Goal: Information Seeking & Learning: Learn about a topic

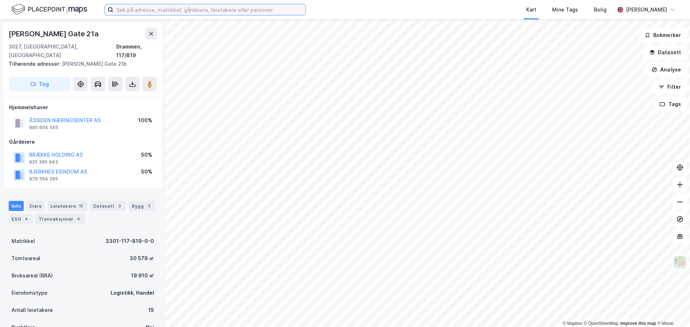
click at [176, 12] on input at bounding box center [209, 9] width 192 height 11
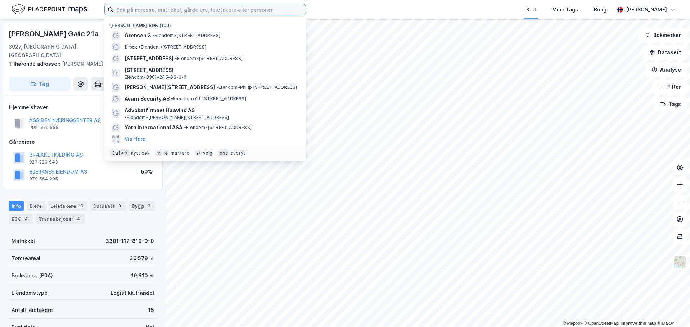
paste input "[STREET_ADDRESS] GRÅLUM."
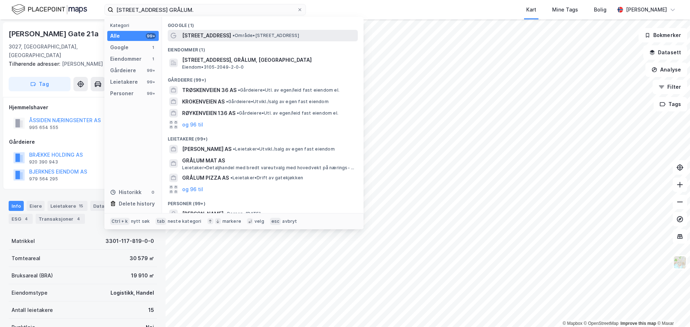
click at [215, 35] on span "[STREET_ADDRESS]" at bounding box center [206, 35] width 49 height 9
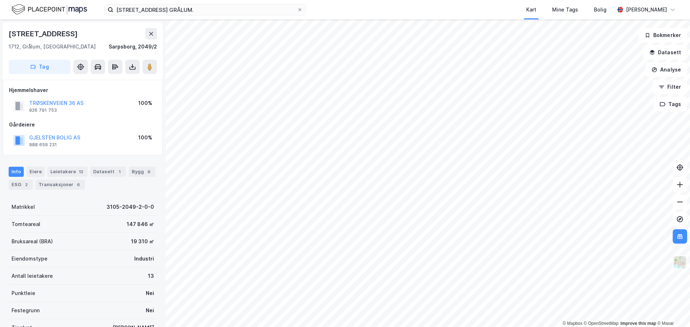
click at [682, 262] on img at bounding box center [680, 263] width 14 height 14
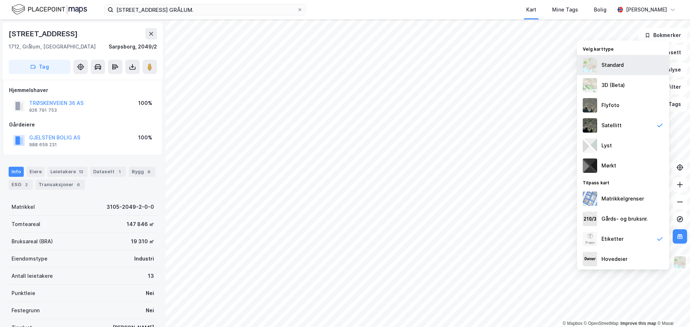
click at [608, 71] on div "Standard" at bounding box center [623, 65] width 92 height 20
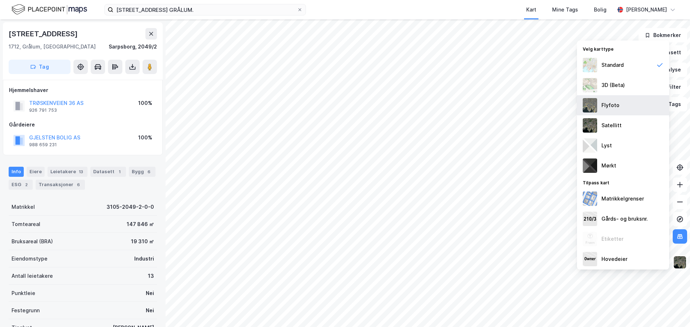
click at [604, 102] on div "Flyfoto" at bounding box center [610, 105] width 18 height 9
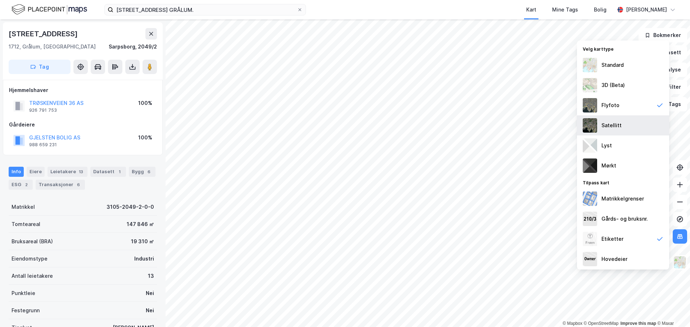
click at [599, 125] on div "Satellitt" at bounding box center [623, 126] width 92 height 20
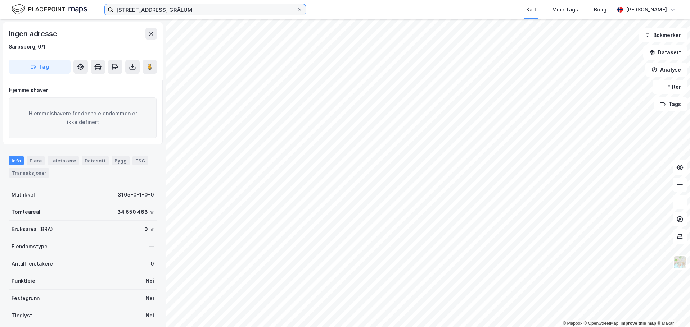
click at [223, 13] on input "[STREET_ADDRESS] GRÅLUM." at bounding box center [205, 9] width 184 height 11
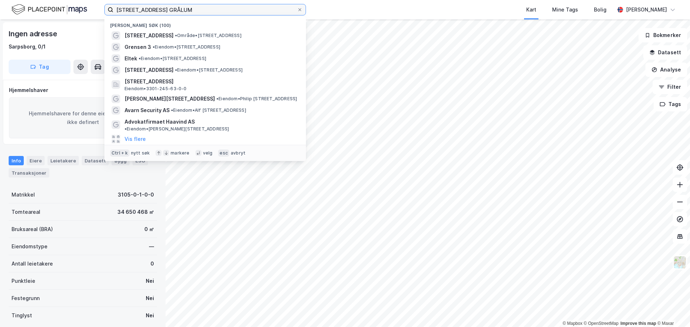
type input "[STREET_ADDRESS] GRÅLUM"
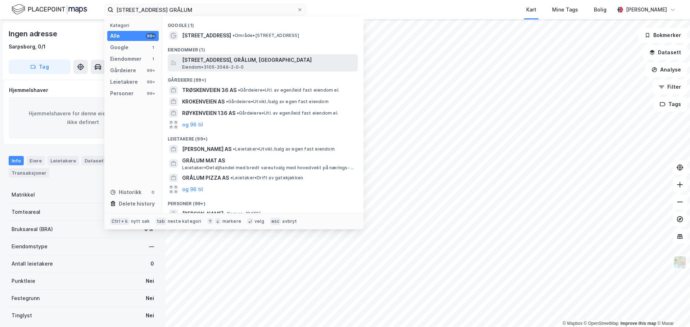
click at [201, 59] on span "[STREET_ADDRESS], GRÅLUM, [GEOGRAPHIC_DATA]" at bounding box center [268, 60] width 173 height 9
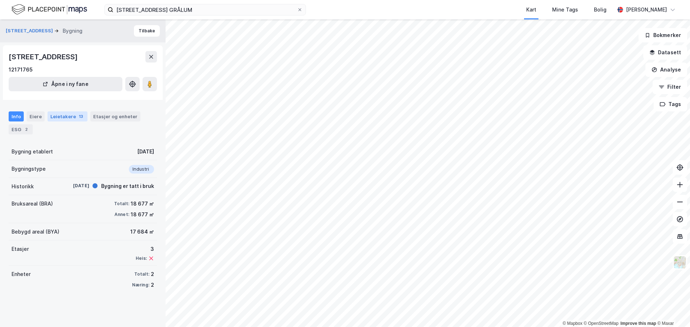
click at [68, 121] on div "Leietakere 13" at bounding box center [68, 117] width 40 height 10
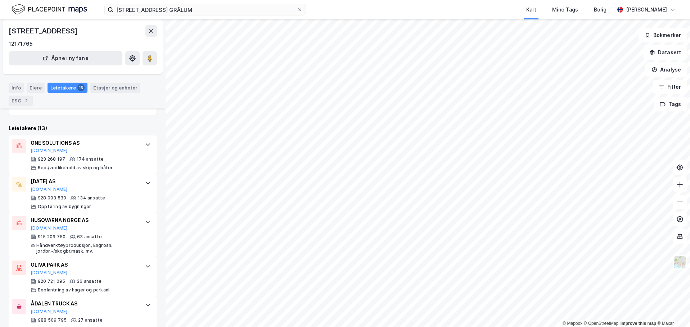
scroll to position [74, 0]
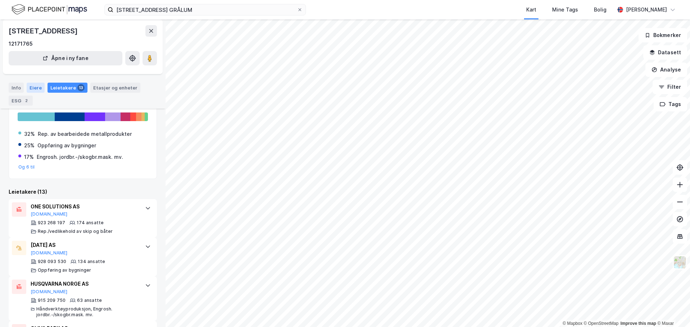
click at [33, 90] on div "Eiere" at bounding box center [36, 88] width 18 height 10
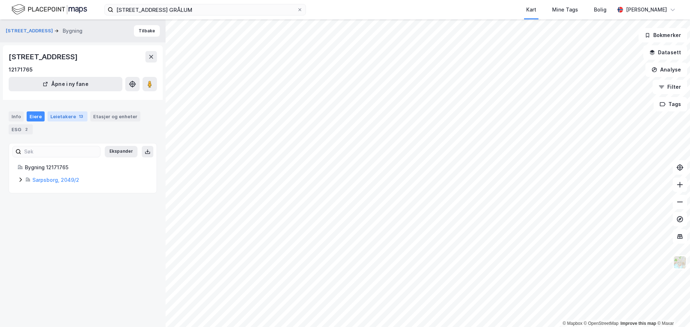
click at [62, 119] on div "Leietakere 13" at bounding box center [68, 117] width 40 height 10
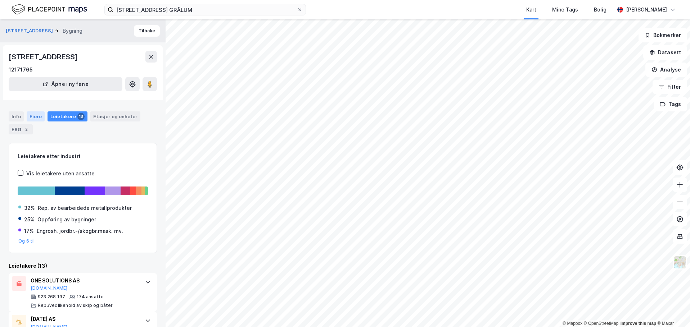
click at [39, 116] on div "Eiere" at bounding box center [36, 117] width 18 height 10
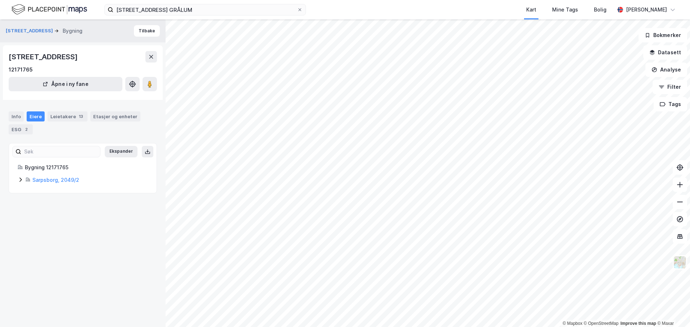
click at [21, 181] on icon at bounding box center [20, 180] width 2 height 4
